Goal: Information Seeking & Learning: Learn about a topic

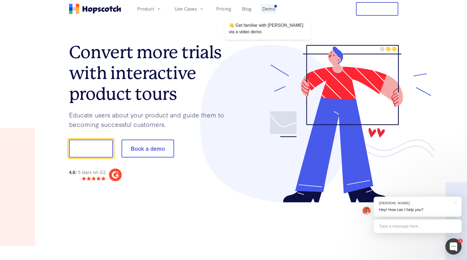
click at [270, 11] on link "Demo" at bounding box center [268, 8] width 17 height 9
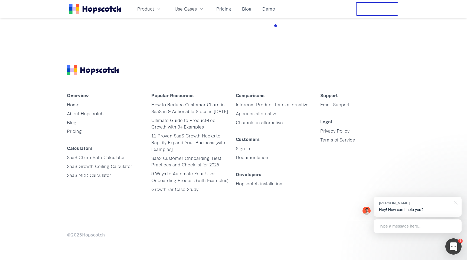
scroll to position [875, 0]
click at [250, 160] on link "Documentation" at bounding box center [252, 157] width 32 height 6
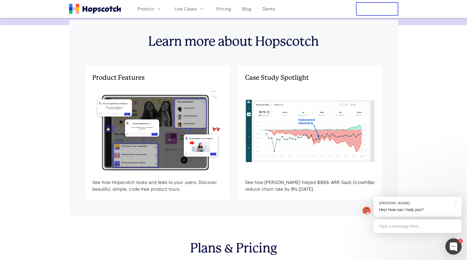
scroll to position [1687, 0]
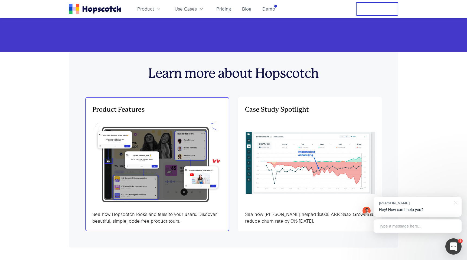
click at [146, 156] on img at bounding box center [157, 162] width 130 height 87
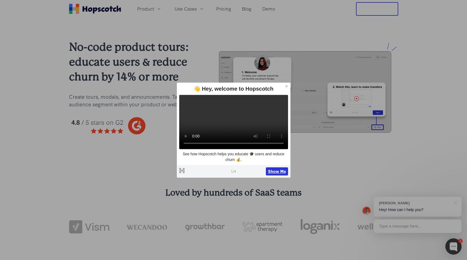
click at [273, 174] on button "Show Me" at bounding box center [277, 171] width 22 height 8
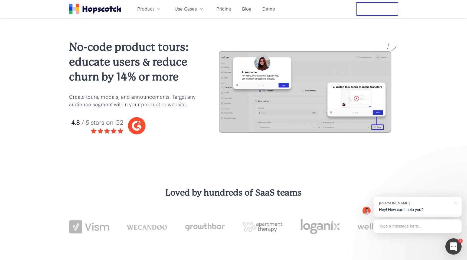
scroll to position [846, 0]
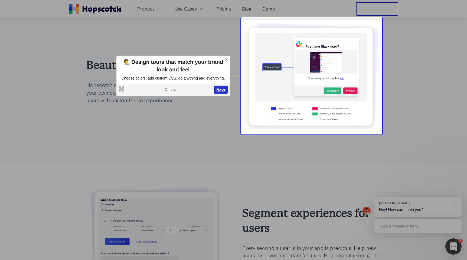
click at [221, 87] on button "Next" at bounding box center [221, 90] width 14 height 8
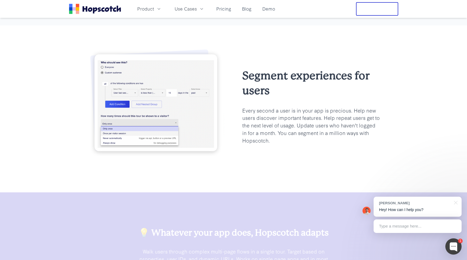
scroll to position [1004, 0]
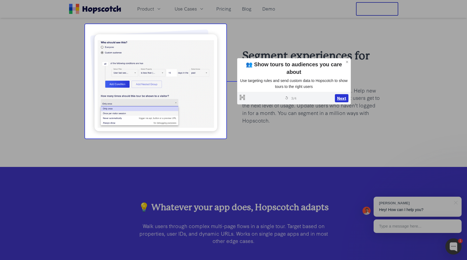
click at [344, 99] on button "Next" at bounding box center [342, 98] width 14 height 8
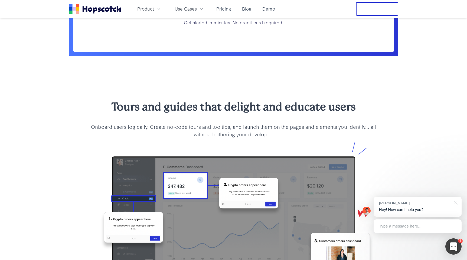
scroll to position [438, 0]
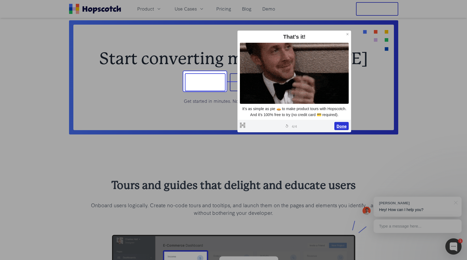
click at [342, 124] on button "Done" at bounding box center [341, 126] width 14 height 8
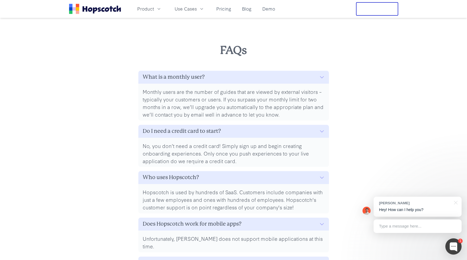
scroll to position [2315, 0]
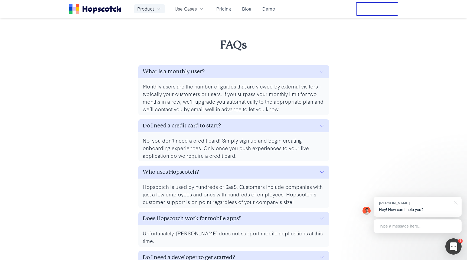
click at [153, 8] on span "Product" at bounding box center [145, 8] width 17 height 7
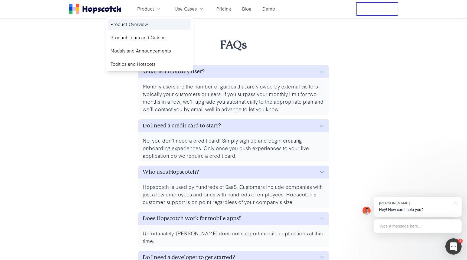
click at [136, 26] on link "Product Overview" at bounding box center [149, 24] width 82 height 11
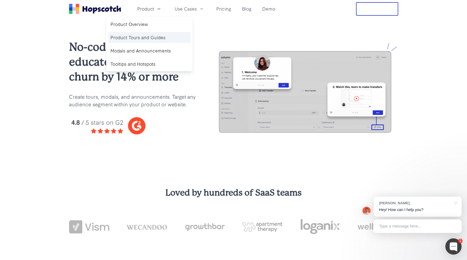
click at [146, 35] on link "Product Tours and Guides" at bounding box center [149, 37] width 82 height 11
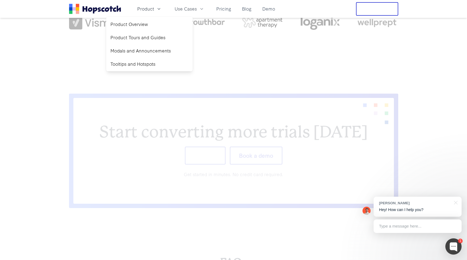
scroll to position [1962, 0]
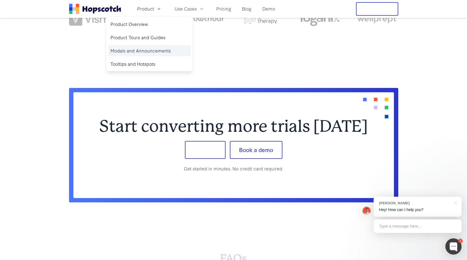
click at [163, 50] on link "Modals and Announcements" at bounding box center [149, 50] width 82 height 11
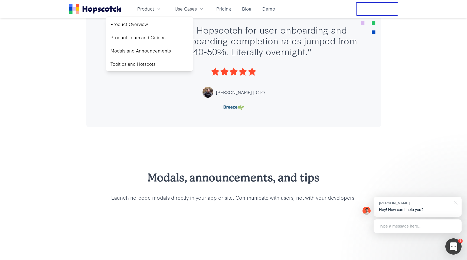
scroll to position [291, 0]
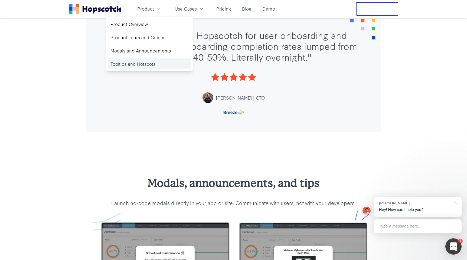
click at [134, 64] on link "Tooltips and Hotspots" at bounding box center [149, 63] width 82 height 11
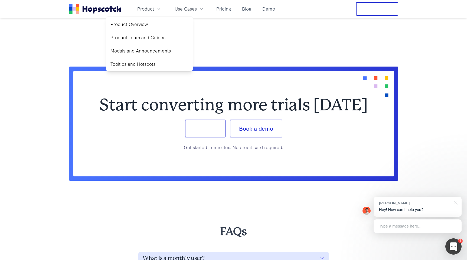
scroll to position [2170, 0]
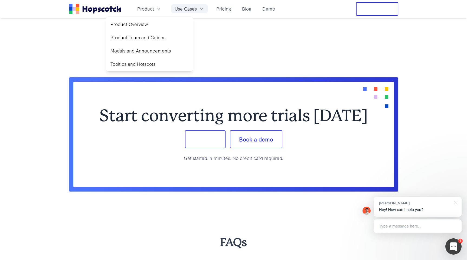
click at [193, 8] on span "Use Cases" at bounding box center [186, 8] width 22 height 7
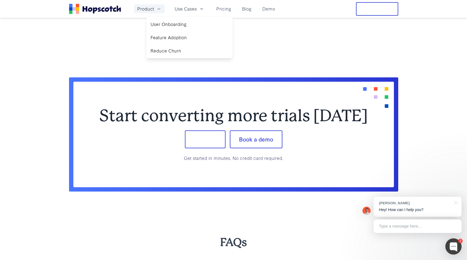
click at [153, 11] on span "Product" at bounding box center [145, 8] width 17 height 7
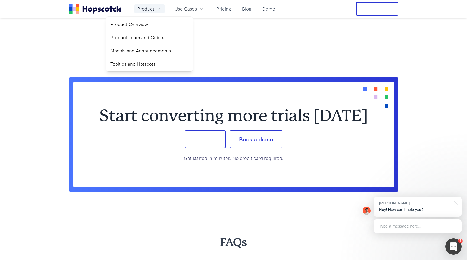
click at [152, 12] on span "Product" at bounding box center [145, 8] width 17 height 7
click at [224, 10] on link "Pricing" at bounding box center [223, 8] width 19 height 9
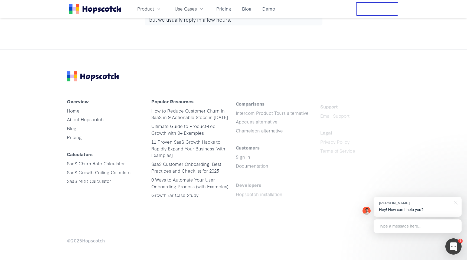
scroll to position [2740, 0]
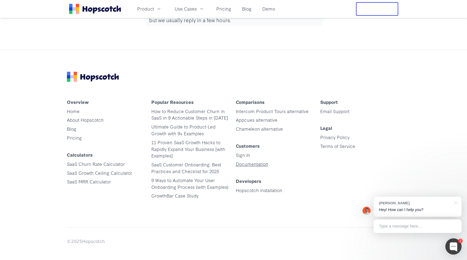
click at [258, 161] on link "Documentation" at bounding box center [252, 164] width 32 height 6
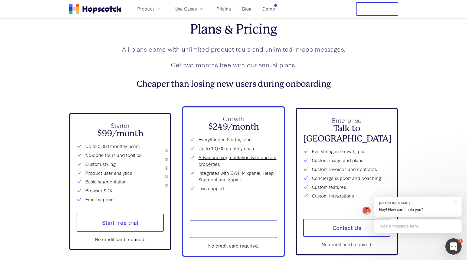
scroll to position [1948, 0]
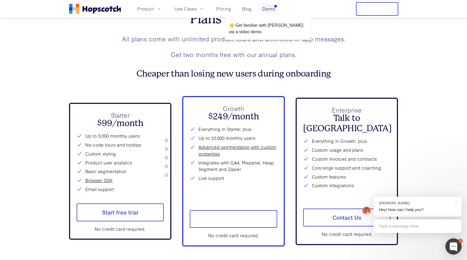
click at [269, 11] on link "Demo" at bounding box center [268, 8] width 17 height 9
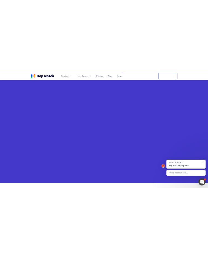
scroll to position [199, 0]
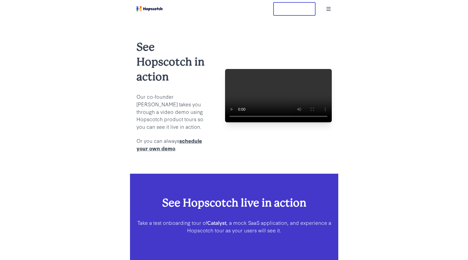
scroll to position [199, 0]
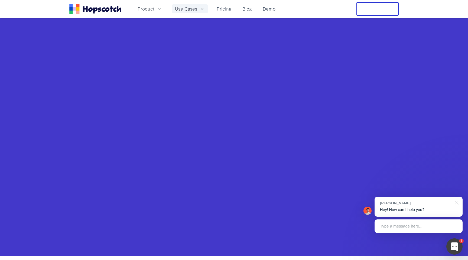
click at [199, 11] on icon "button" at bounding box center [201, 8] width 5 height 5
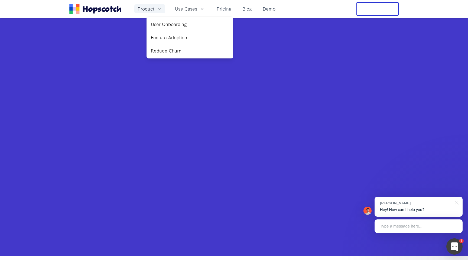
click at [157, 9] on icon "button" at bounding box center [158, 8] width 5 height 5
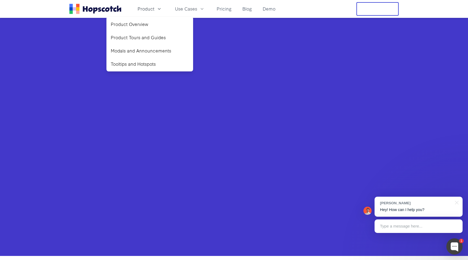
drag, startPoint x: 72, startPoint y: 70, endPoint x: 86, endPoint y: 66, distance: 14.2
click at [72, 70] on div "See Hopscotch live in action Take a test onboarding tour of Catalyst , a mock S…" at bounding box center [234, 105] width 468 height 302
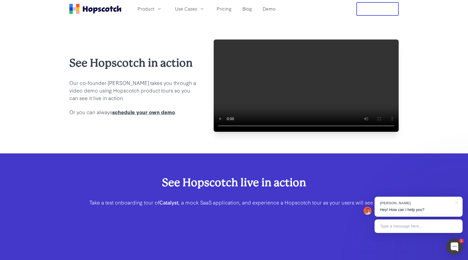
scroll to position [0, 0]
click at [112, 9] on icon "Home" at bounding box center [112, 8] width 4 height 5
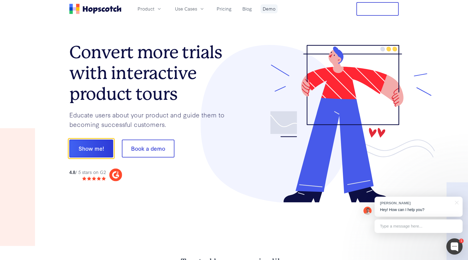
click at [208, 10] on link "Demo" at bounding box center [268, 8] width 17 height 9
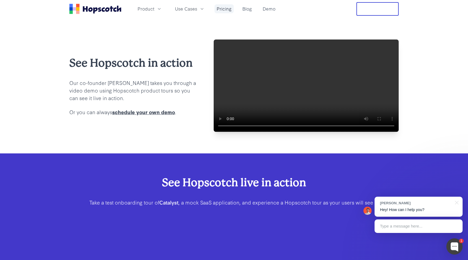
click at [208, 7] on link "Pricing" at bounding box center [223, 8] width 19 height 9
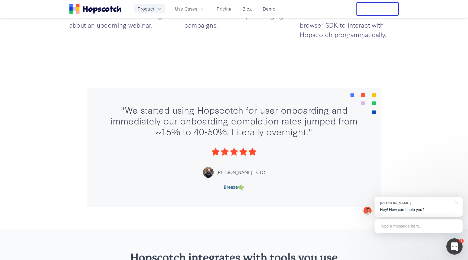
scroll to position [1297, 0]
click at [157, 10] on icon "button" at bounding box center [158, 8] width 5 height 5
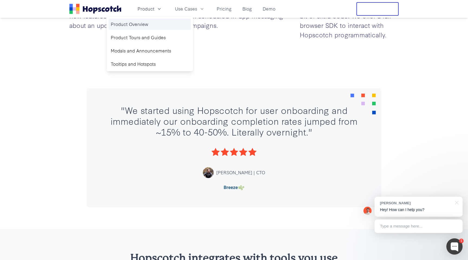
click at [141, 25] on link "Product Overview" at bounding box center [150, 24] width 82 height 11
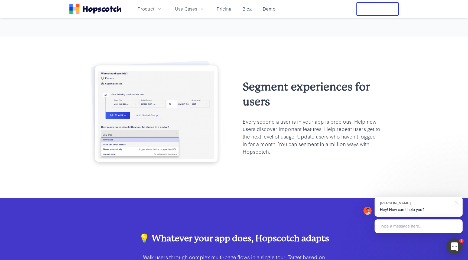
scroll to position [973, 0]
